Goal: Find specific page/section: Find specific page/section

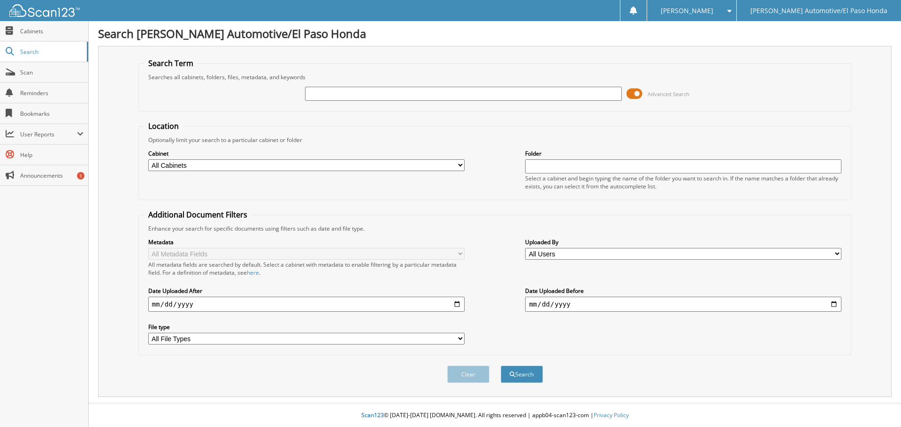
click at [330, 94] on input "text" at bounding box center [463, 94] width 316 height 14
type input "51953A"
click at [636, 97] on span at bounding box center [634, 94] width 16 height 14
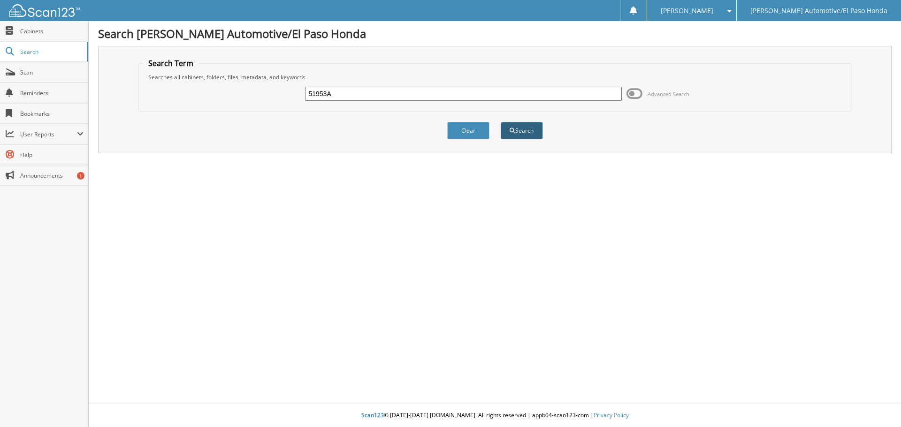
click at [529, 137] on button "Search" at bounding box center [522, 130] width 42 height 17
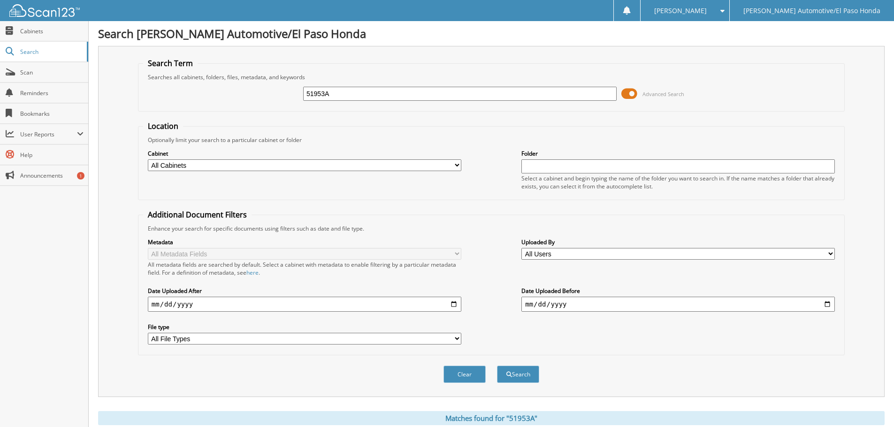
scroll to position [149, 0]
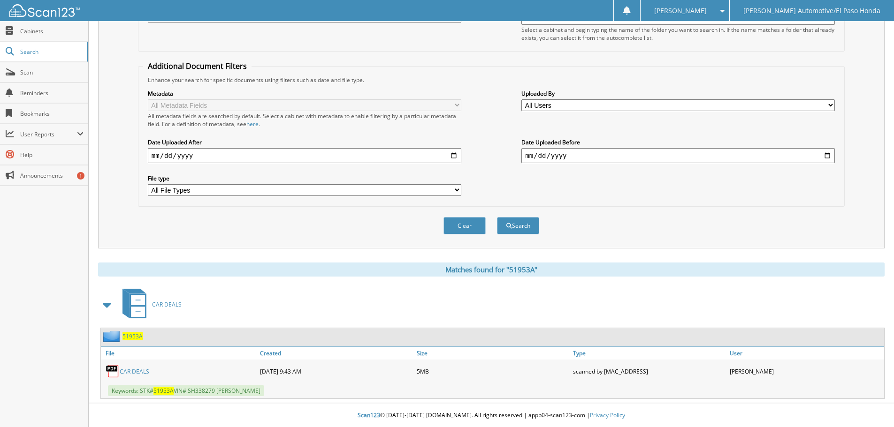
click at [134, 369] on link "CAR DEALS" at bounding box center [135, 372] width 30 height 8
click at [134, 337] on span "51953A" at bounding box center [132, 337] width 20 height 8
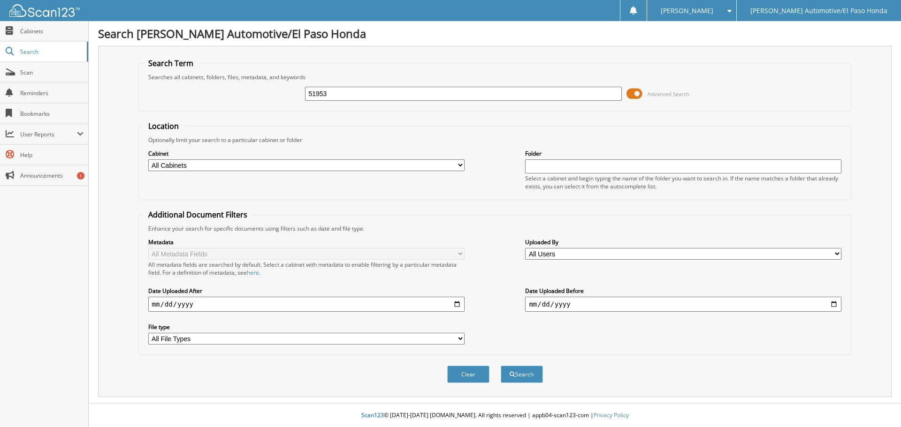
type input "51953"
click at [629, 114] on form "Search Term Searches all cabinets, folders, files, metadata, and keywords 51953…" at bounding box center [494, 225] width 713 height 335
click at [529, 377] on button "Search" at bounding box center [522, 374] width 42 height 17
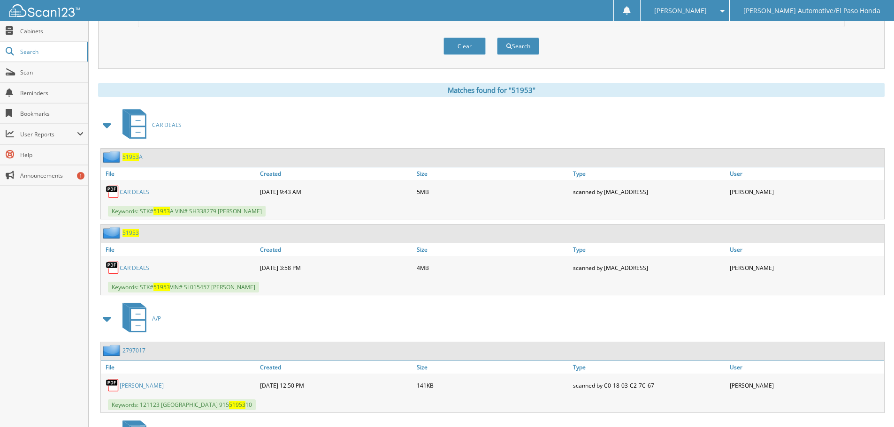
scroll to position [409, 0]
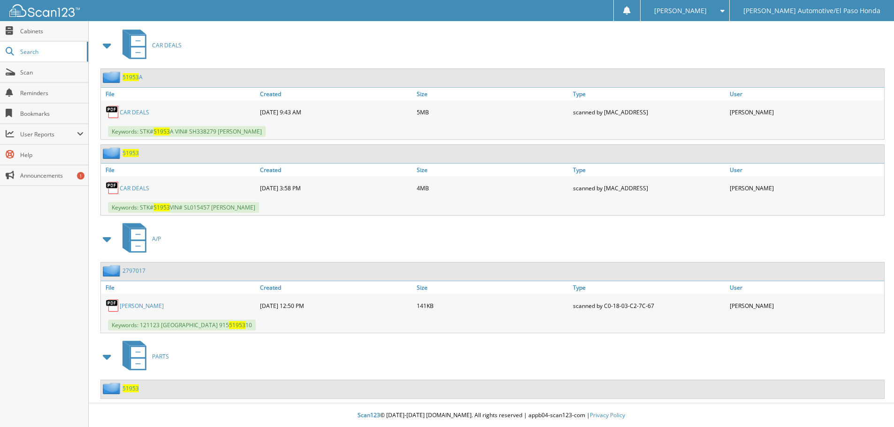
click at [134, 153] on span "51953" at bounding box center [130, 153] width 16 height 8
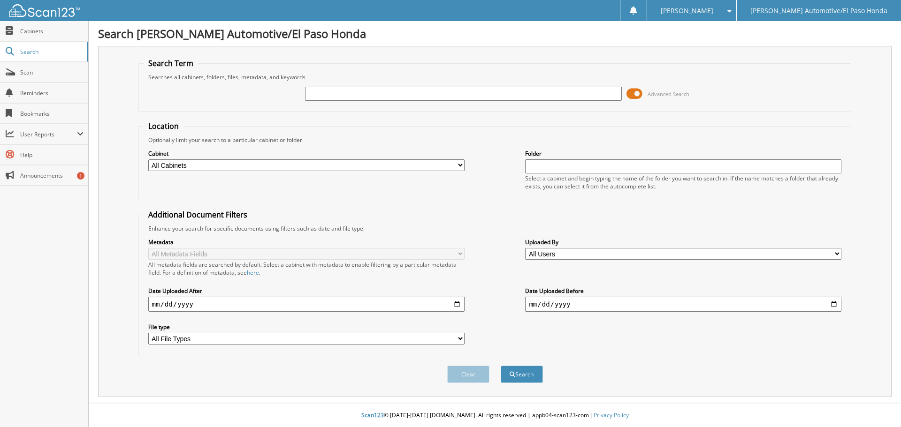
click at [327, 90] on input "text" at bounding box center [463, 94] width 316 height 14
type input "51953"
click at [523, 373] on button "Search" at bounding box center [522, 374] width 42 height 17
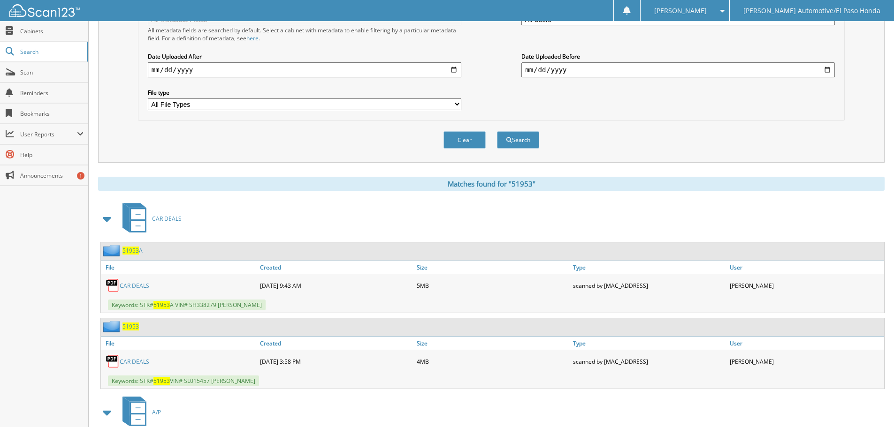
scroll to position [409, 0]
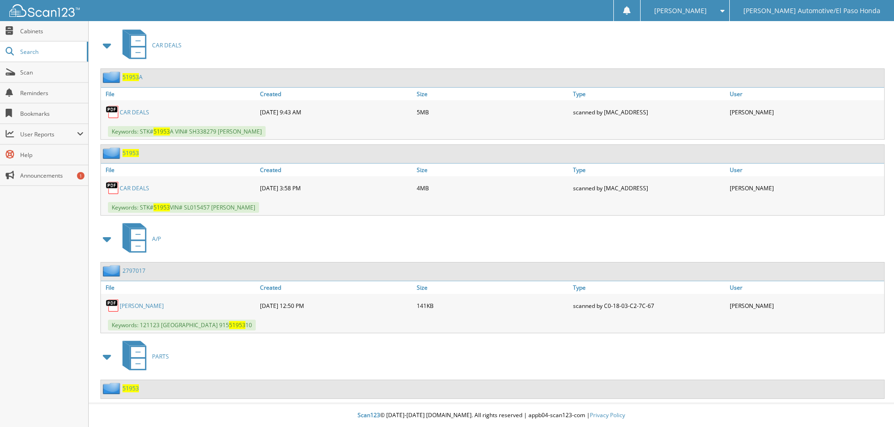
click at [125, 74] on span "51953" at bounding box center [130, 77] width 16 height 8
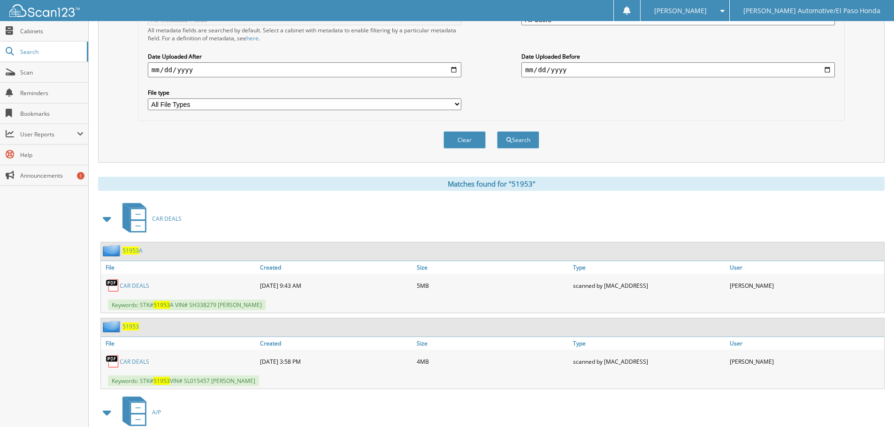
scroll to position [409, 0]
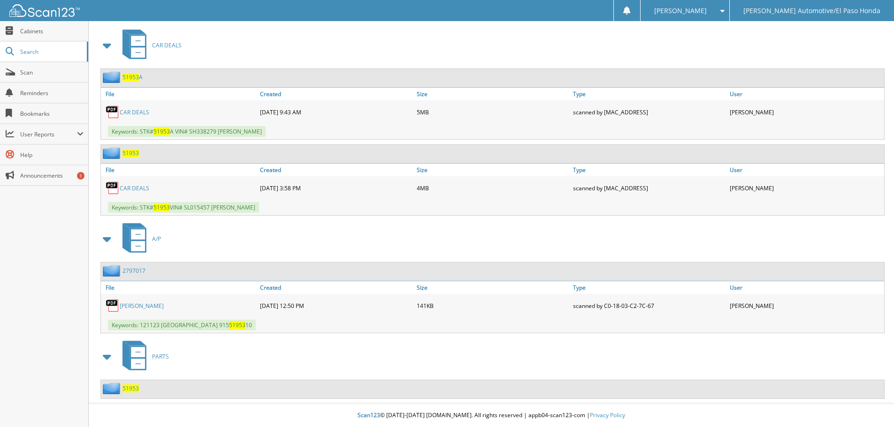
click at [132, 153] on span "51953" at bounding box center [130, 153] width 16 height 8
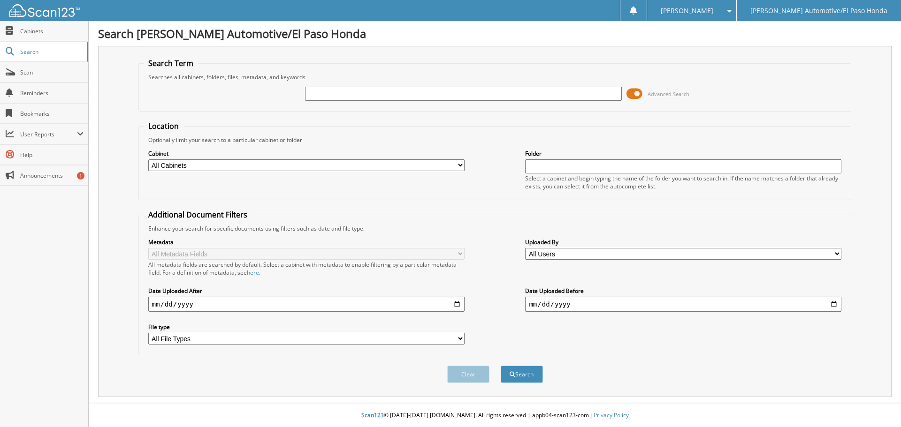
click at [348, 99] on input "text" at bounding box center [463, 94] width 316 height 14
type input "PH471769"
click at [519, 375] on button "Search" at bounding box center [522, 374] width 42 height 17
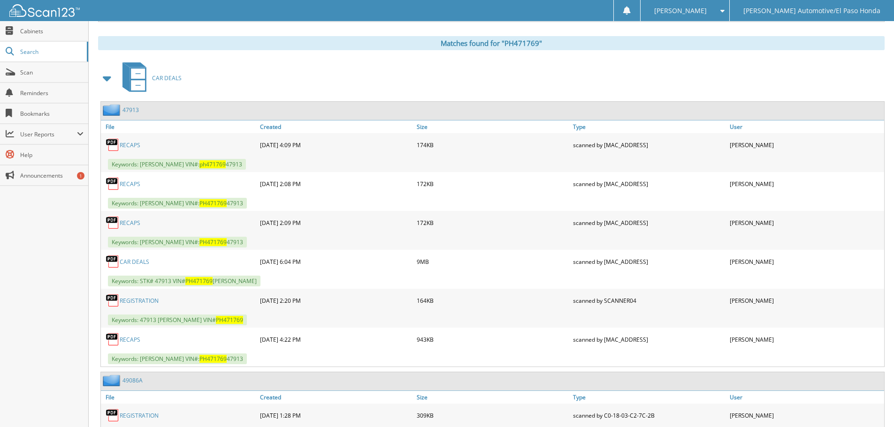
scroll to position [498, 0]
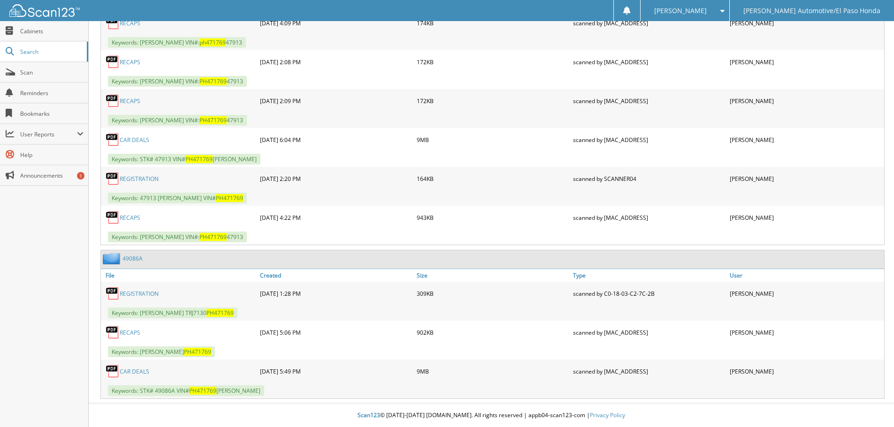
click at [136, 372] on link "CAR DEALS" at bounding box center [135, 372] width 30 height 8
click at [141, 370] on link "CAR DEALS" at bounding box center [135, 372] width 30 height 8
click at [59, 53] on span "Search" at bounding box center [51, 52] width 62 height 8
click at [55, 76] on link "Scan" at bounding box center [44, 72] width 88 height 20
